Goal: Information Seeking & Learning: Learn about a topic

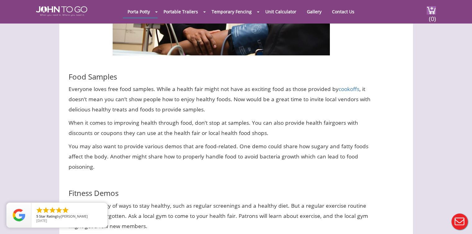
scroll to position [657, 0]
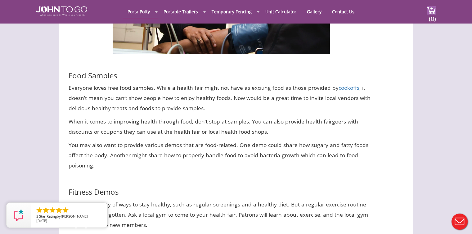
drag, startPoint x: 120, startPoint y: 67, endPoint x: 82, endPoint y: 67, distance: 38.1
click at [82, 67] on div at bounding box center [236, 117] width 472 height 234
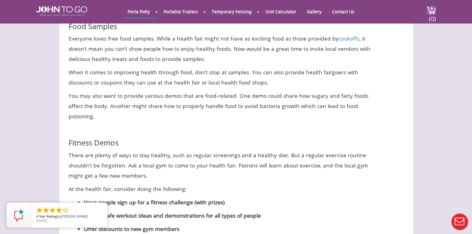
scroll to position [707, 0]
click at [101, 210] on icon "close" at bounding box center [101, 209] width 6 height 6
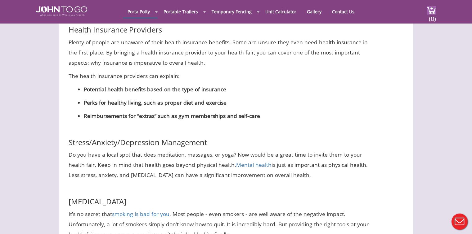
scroll to position [1072, 0]
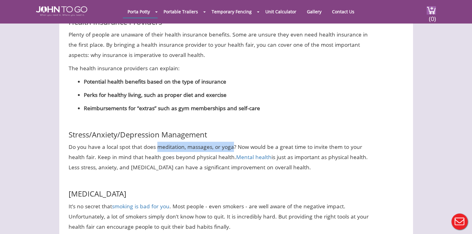
drag, startPoint x: 231, startPoint y: 137, endPoint x: 158, endPoint y: 140, distance: 73.6
click at [158, 142] on p "Do you have a local spot that does meditation, massages, or yoga? Now would be …" at bounding box center [221, 157] width 305 height 31
copy p "meditation, massages, or yoga"
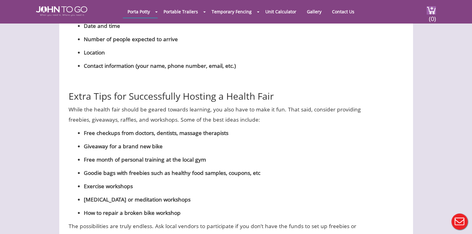
scroll to position [1713, 0]
click at [258, 168] on p "Goodie bags with freebies such as healthy food samples, coupons, etc" at bounding box center [229, 173] width 290 height 10
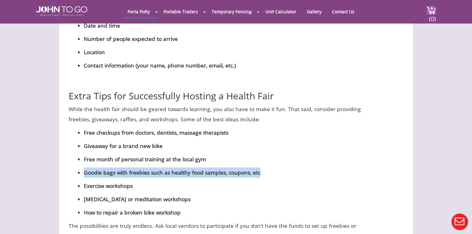
drag, startPoint x: 258, startPoint y: 153, endPoint x: 85, endPoint y: 150, distance: 173.1
click at [85, 169] on b "Goodie bags with freebies such as healthy food samples, coupons, etc" at bounding box center [172, 172] width 176 height 7
copy b "Goodie bags with freebies such as healthy food samples, coupons, etc"
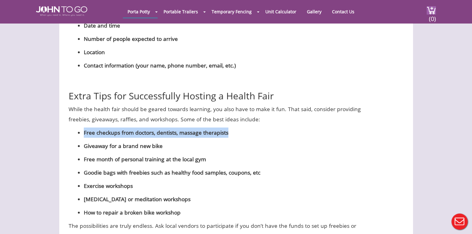
drag, startPoint x: 228, startPoint y: 113, endPoint x: 84, endPoint y: 115, distance: 144.2
click at [84, 128] on p "Free checkups from doctors, dentists, massage therapists" at bounding box center [229, 133] width 290 height 10
copy b "Free checkups from doctors, dentists, massage therapists"
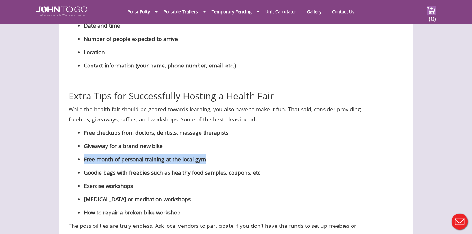
drag, startPoint x: 205, startPoint y: 140, endPoint x: 83, endPoint y: 141, distance: 121.6
copy b "Free month of personal training at the local gym"
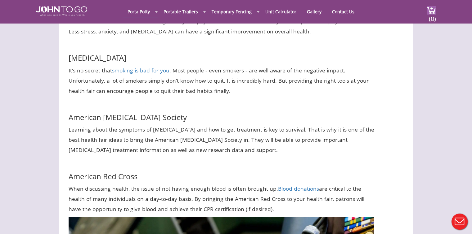
scroll to position [1208, 0]
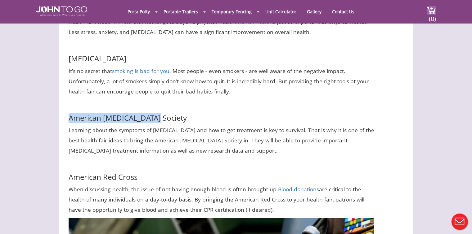
drag, startPoint x: 155, startPoint y: 107, endPoint x: 69, endPoint y: 111, distance: 85.7
click at [69, 111] on h3 "American [MEDICAL_DATA] Society" at bounding box center [221, 112] width 305 height 19
copy h3 "American [MEDICAL_DATA] Society"
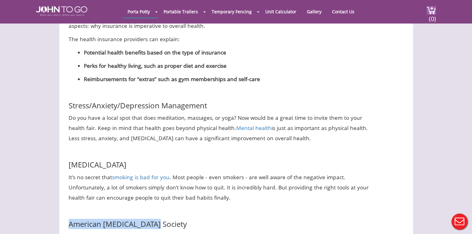
scroll to position [1095, 0]
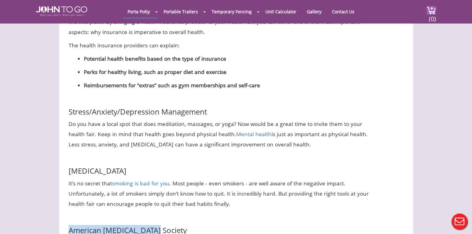
drag, startPoint x: 137, startPoint y: 163, endPoint x: 59, endPoint y: 163, distance: 77.5
copy h3 "[MEDICAL_DATA]"
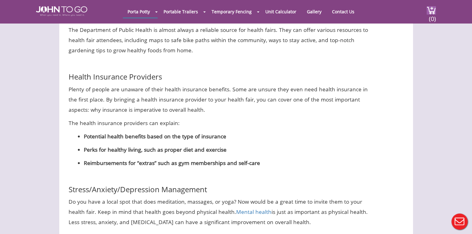
scroll to position [1017, 0]
drag, startPoint x: 163, startPoint y: 68, endPoint x: 70, endPoint y: 70, distance: 93.4
click at [70, 70] on h3 "Health Insurance Providers" at bounding box center [221, 71] width 305 height 19
copy h3 "Health Insurance Providers"
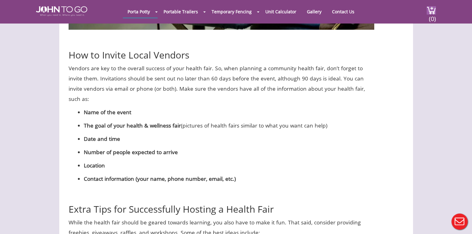
scroll to position [1576, 0]
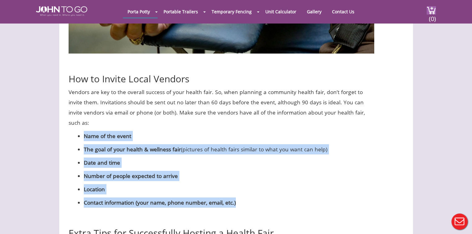
drag, startPoint x: 237, startPoint y: 183, endPoint x: 83, endPoint y: 117, distance: 167.2
click at [84, 131] on ul "Name of the event The goal of your health & wellness fair (pictures of health f…" at bounding box center [229, 169] width 290 height 77
copy ul "Name of the event The goal of your health & wellness fair (pictures of health f…"
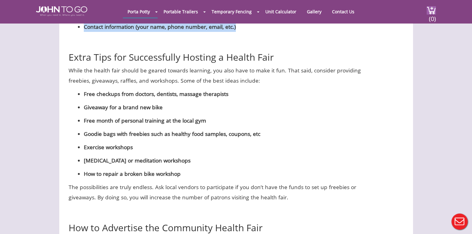
scroll to position [1752, 0]
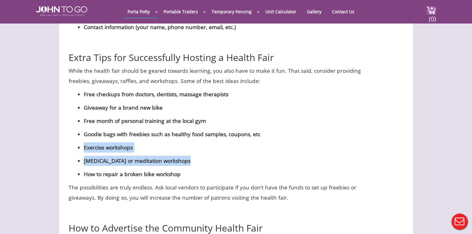
drag, startPoint x: 188, startPoint y: 140, endPoint x: 85, endPoint y: 129, distance: 103.9
click at [85, 129] on ul "Free checkups from doctors, dentists, massage therapists Giveaway for a brand n…" at bounding box center [229, 134] width 290 height 90
click at [85, 144] on b "Exercise workshops" at bounding box center [108, 147] width 49 height 7
drag, startPoint x: 189, startPoint y: 141, endPoint x: 82, endPoint y: 126, distance: 108.0
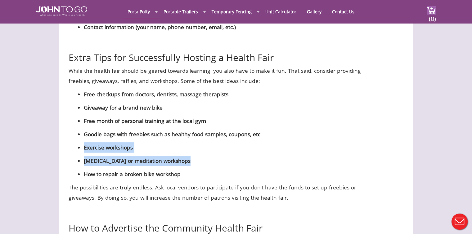
copy ul "Exercise workshops [MEDICAL_DATA] or meditation workshops"
